Goal: Navigation & Orientation: Find specific page/section

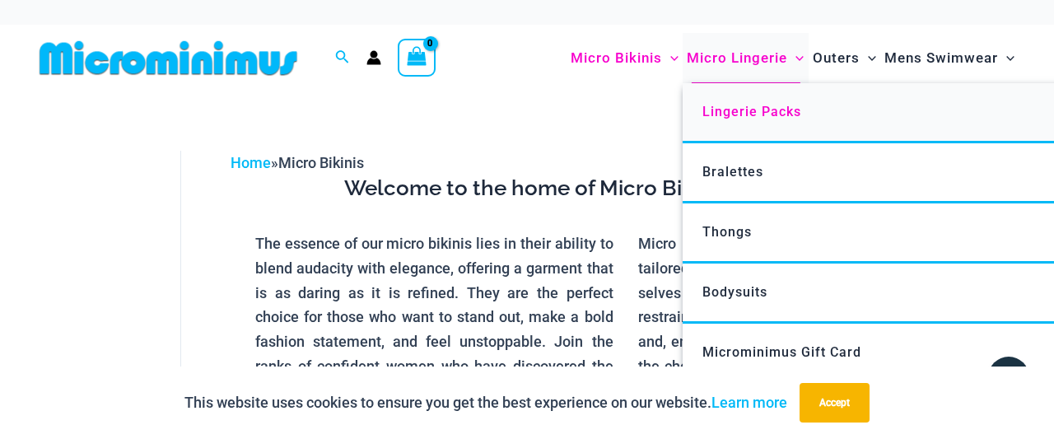
click at [732, 113] on span "Lingerie Packs" at bounding box center [752, 112] width 99 height 16
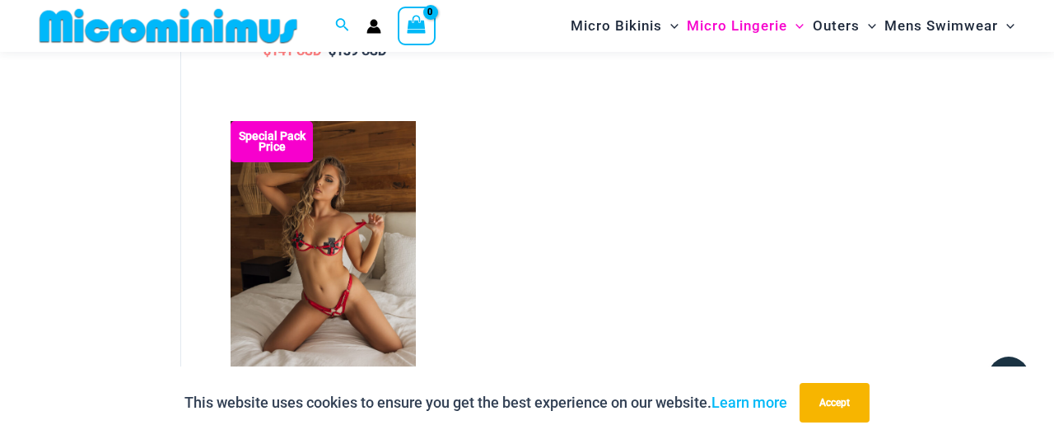
scroll to position [1418, 0]
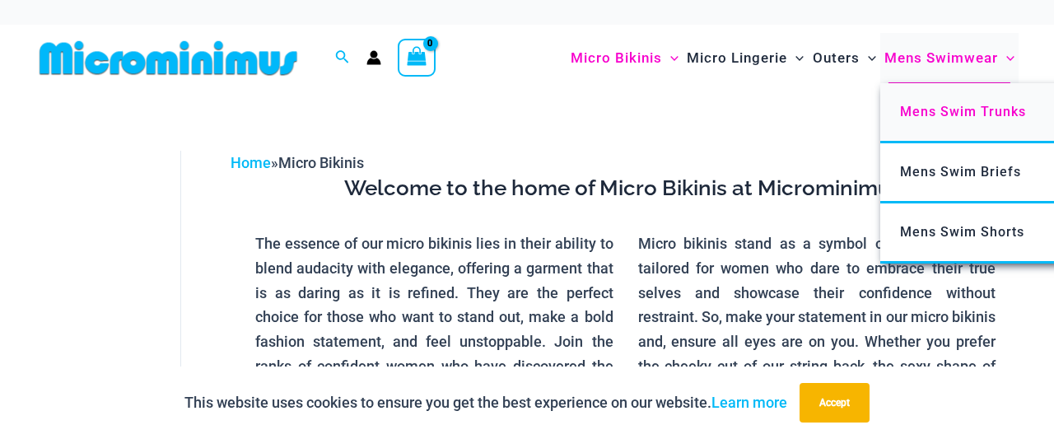
click at [923, 116] on span "Mens Swim Trunks" at bounding box center [963, 112] width 126 height 16
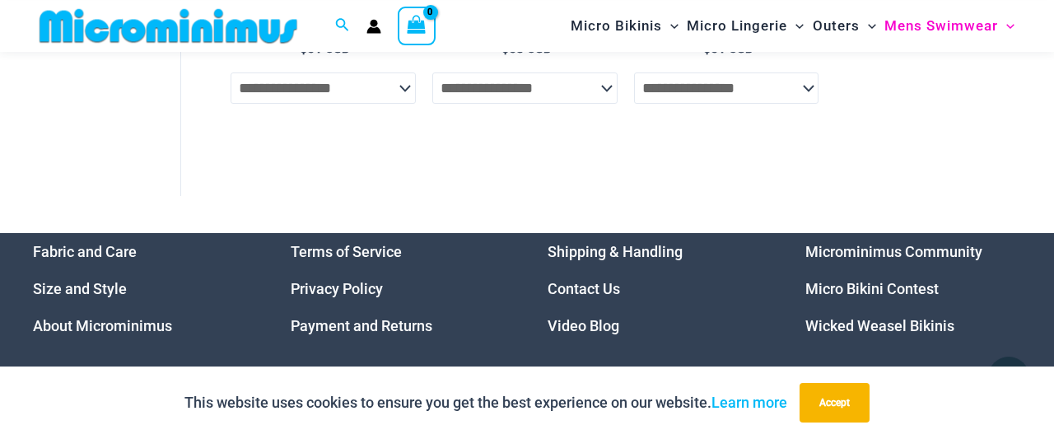
scroll to position [936, 0]
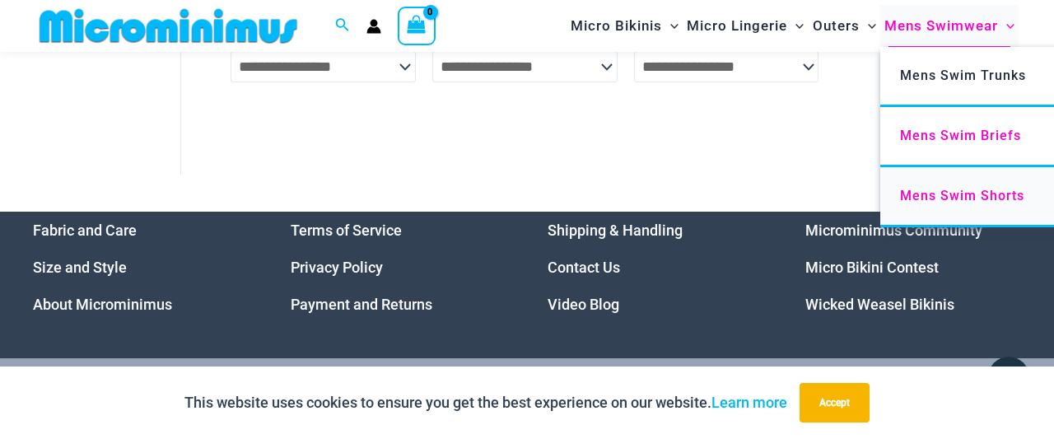
click at [912, 196] on span "Mens Swim Shorts" at bounding box center [962, 196] width 124 height 16
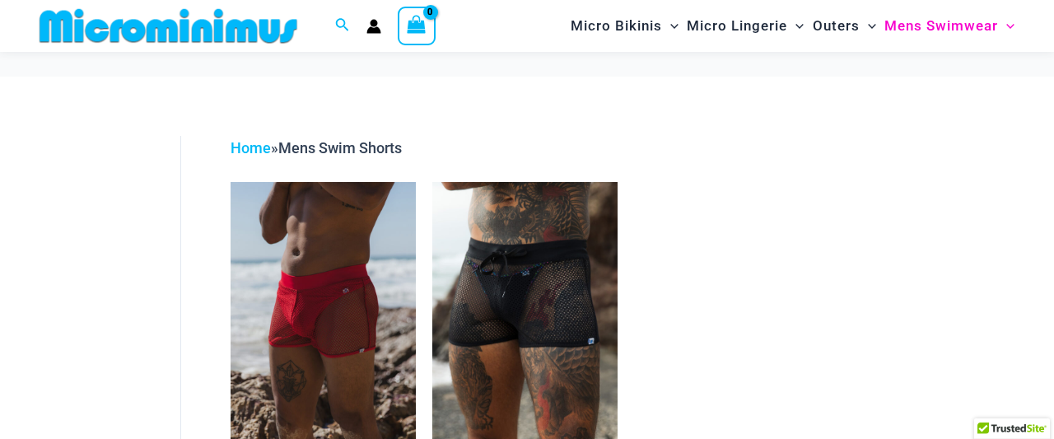
scroll to position [159, 0]
